Goal: Task Accomplishment & Management: Complete application form

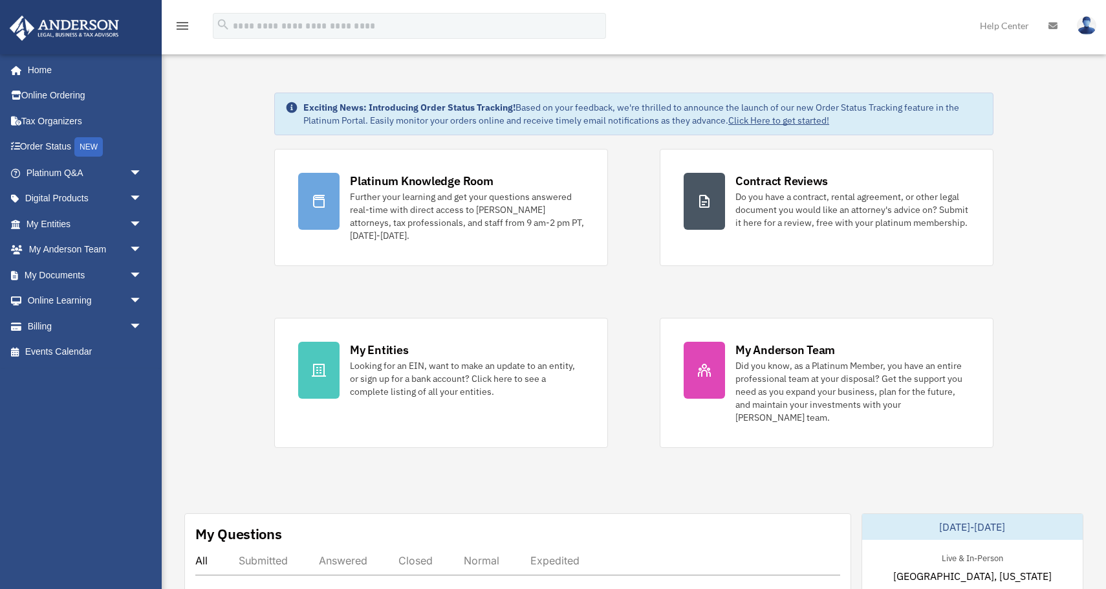
click at [1085, 29] on img at bounding box center [1086, 25] width 19 height 19
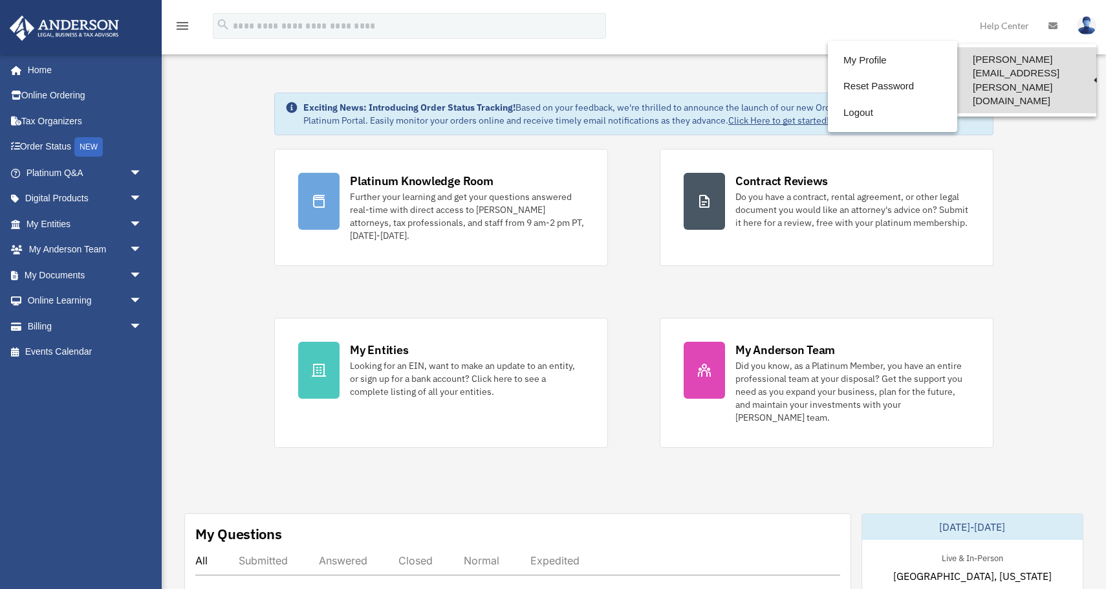
click at [1058, 56] on link "[PERSON_NAME][EMAIL_ADDRESS][PERSON_NAME][DOMAIN_NAME]" at bounding box center [1026, 80] width 139 height 66
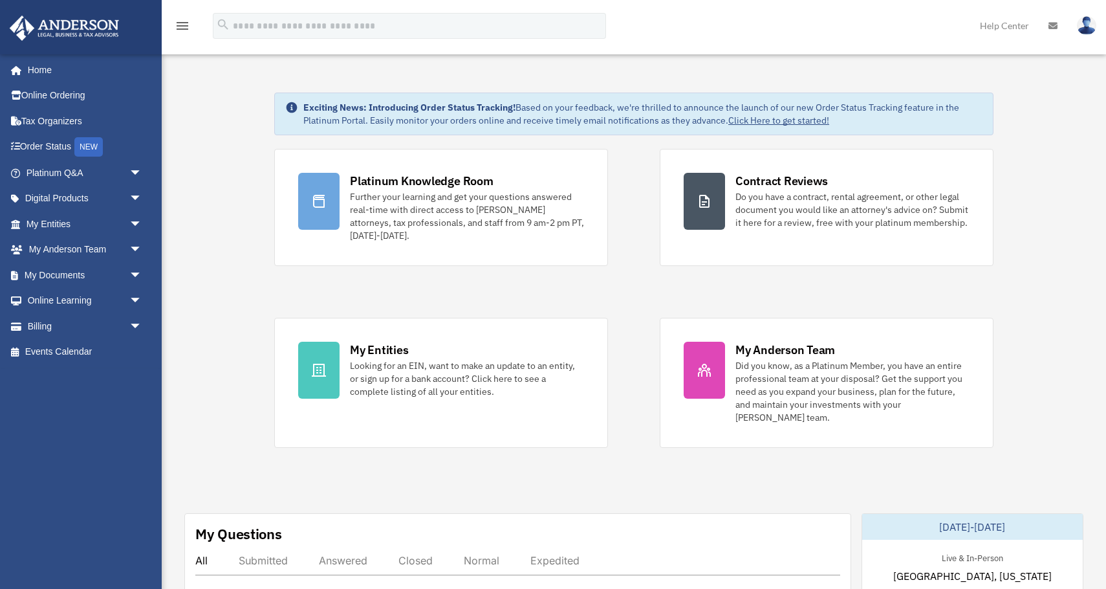
click at [1083, 25] on img at bounding box center [1086, 25] width 19 height 19
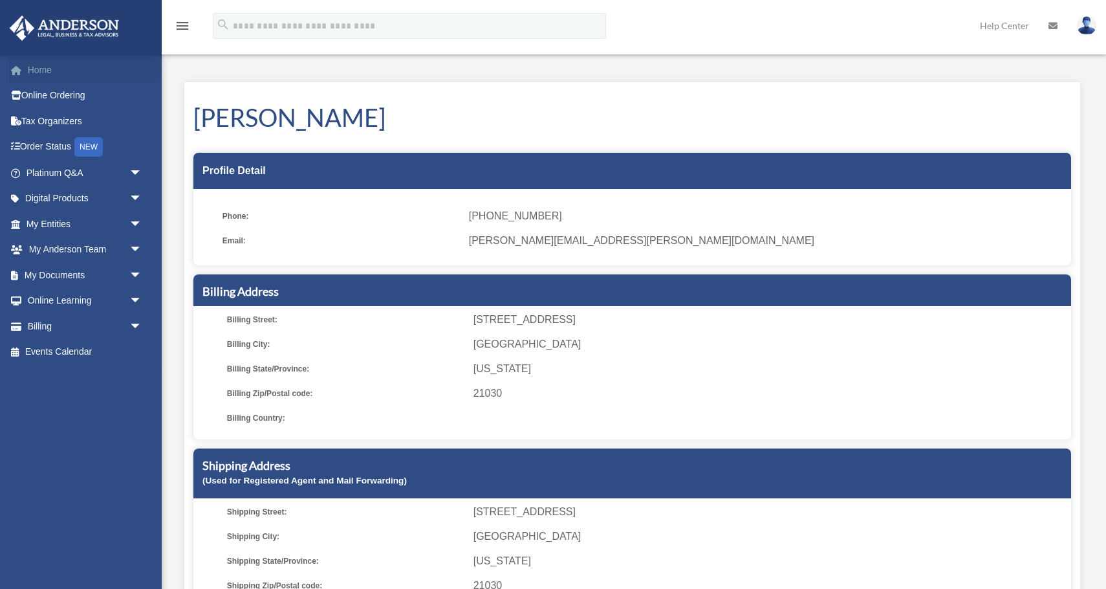
click at [37, 78] on link "Home" at bounding box center [85, 70] width 153 height 26
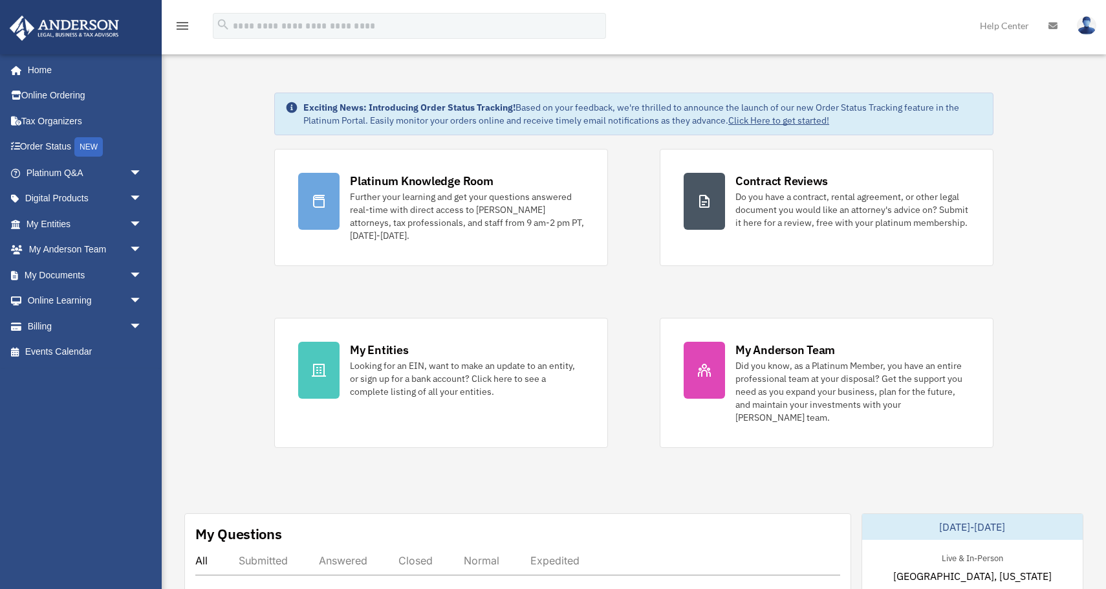
click at [178, 21] on icon "menu" at bounding box center [183, 26] width 16 height 16
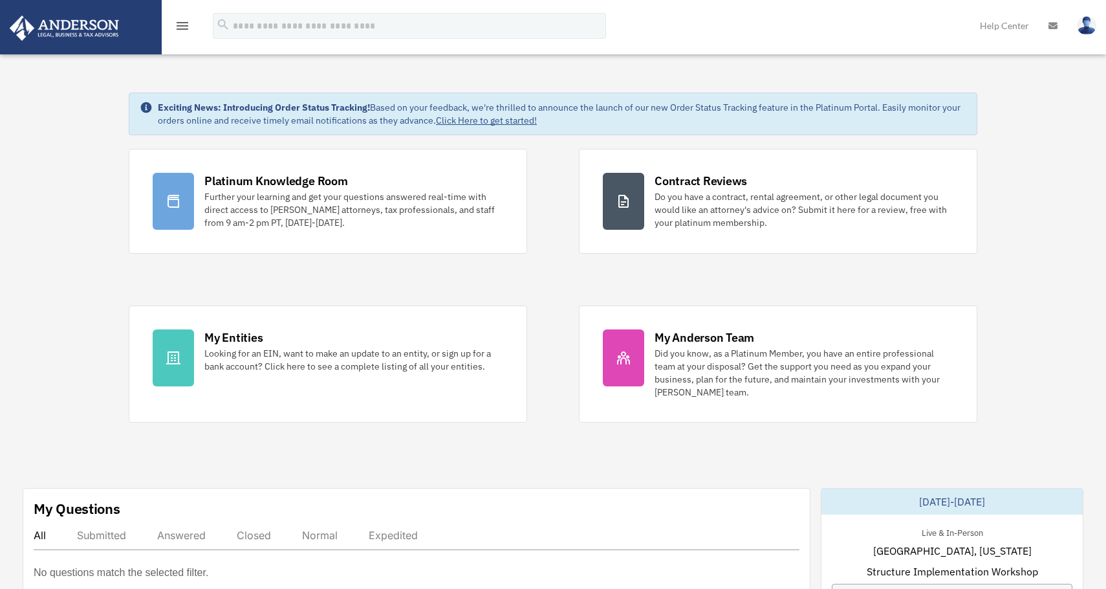
click at [183, 30] on icon "menu" at bounding box center [183, 26] width 16 height 16
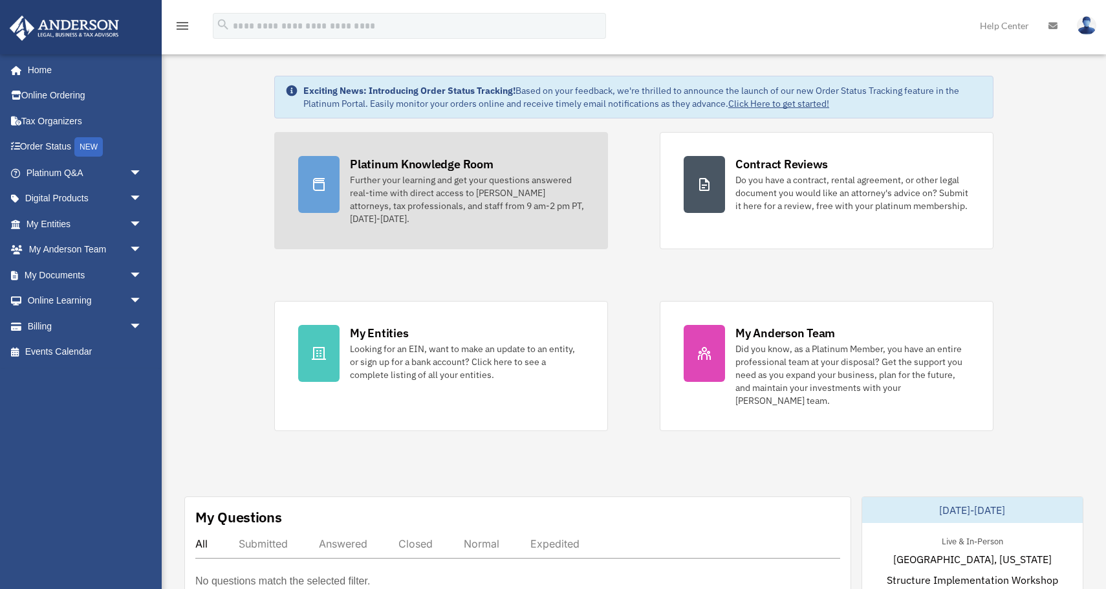
scroll to position [20, 0]
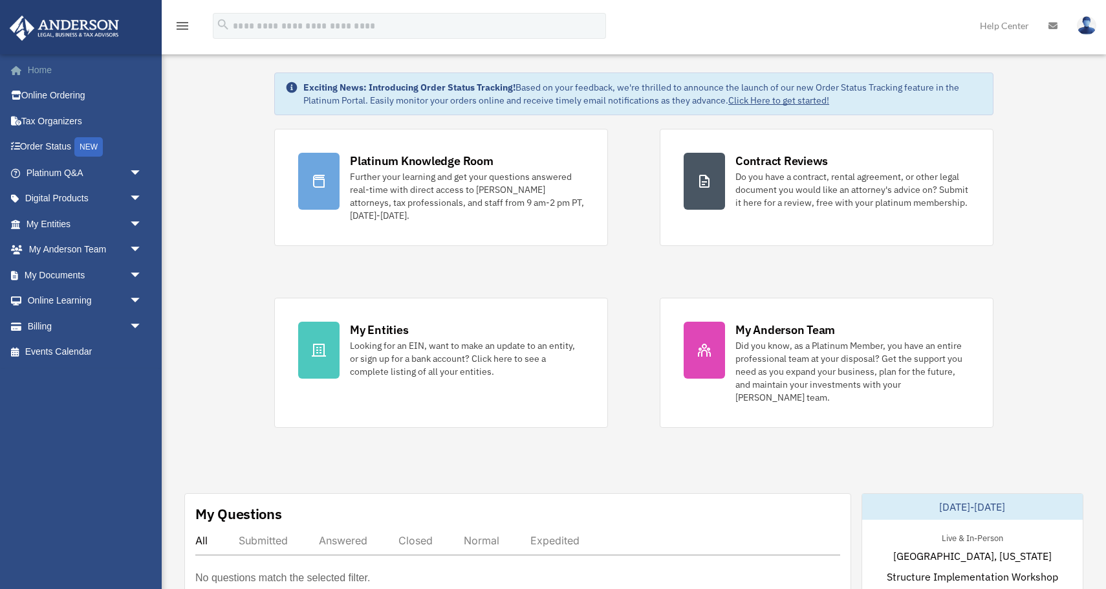
click at [41, 79] on link "Home" at bounding box center [85, 70] width 153 height 26
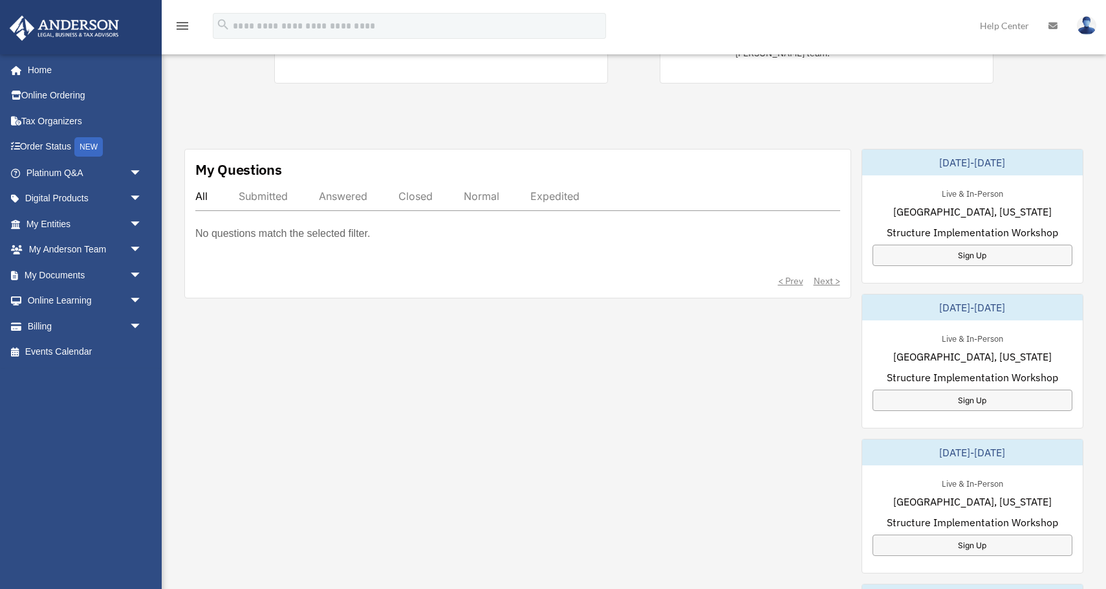
scroll to position [371, 0]
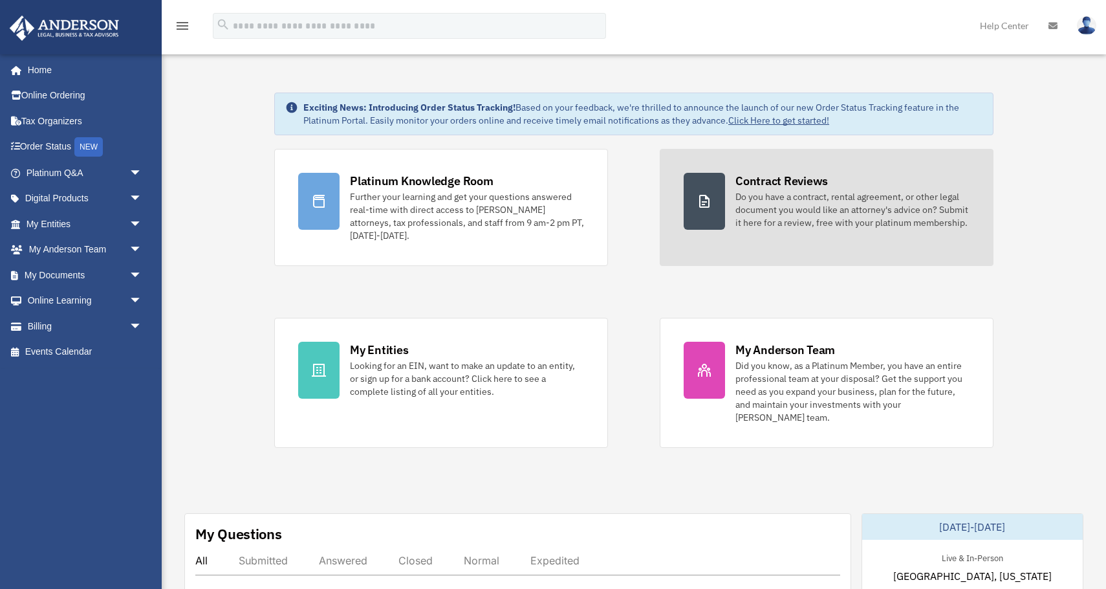
click at [861, 223] on div "Do you have a contract, rental agreement, or other legal document you would lik…" at bounding box center [853, 209] width 234 height 39
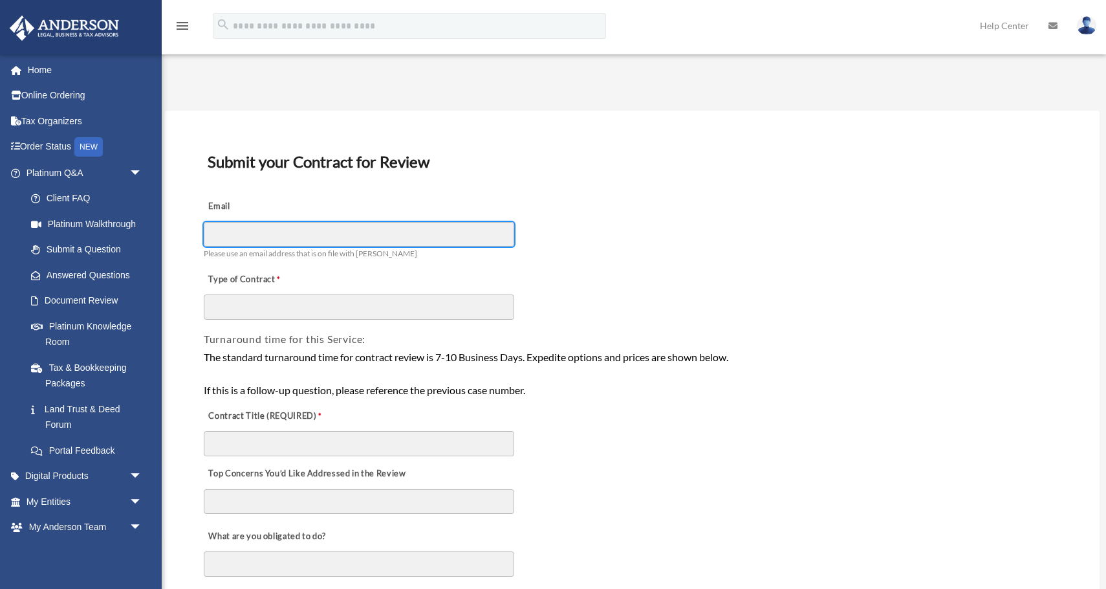
click at [418, 239] on input "Email" at bounding box center [359, 234] width 311 height 25
type input "**********"
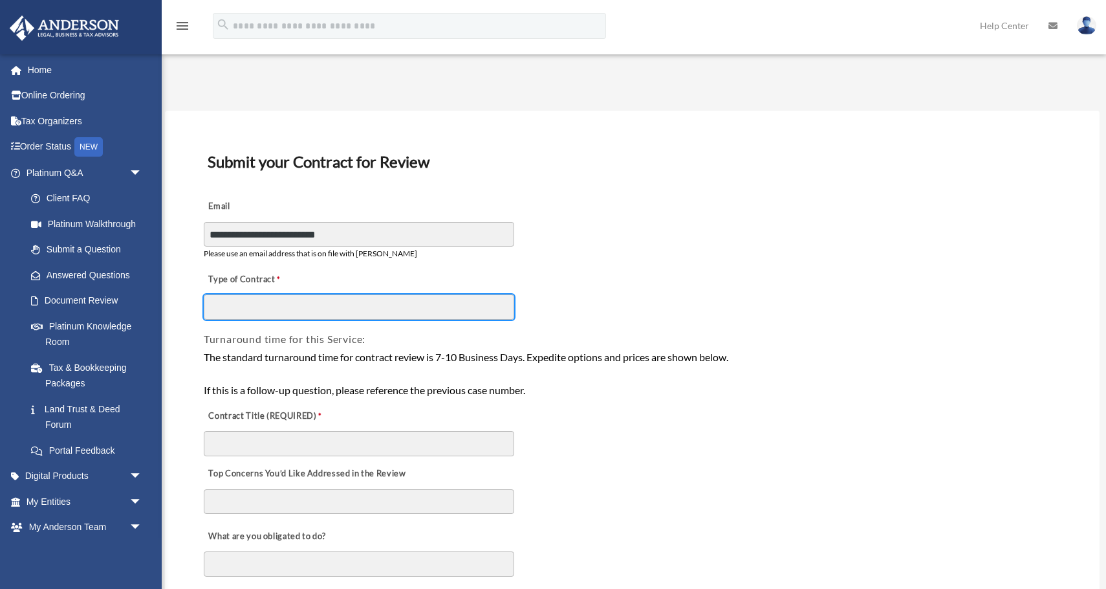
click at [364, 318] on input "Type of Contract" at bounding box center [359, 306] width 311 height 25
type input "*"
type input "**********"
